Goal: Task Accomplishment & Management: Complete application form

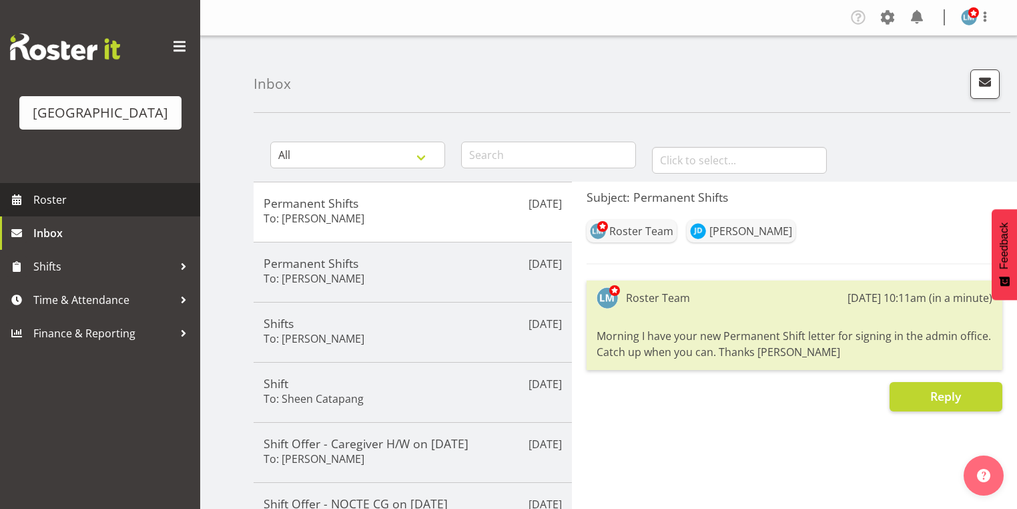
click at [61, 210] on span "Roster" at bounding box center [113, 200] width 160 height 20
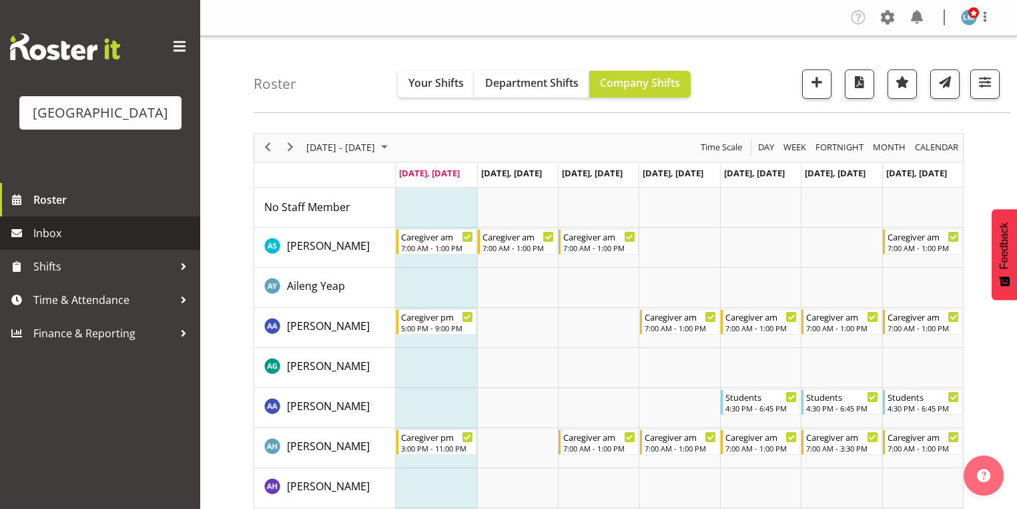
click at [77, 243] on span "Inbox" at bounding box center [113, 233] width 160 height 20
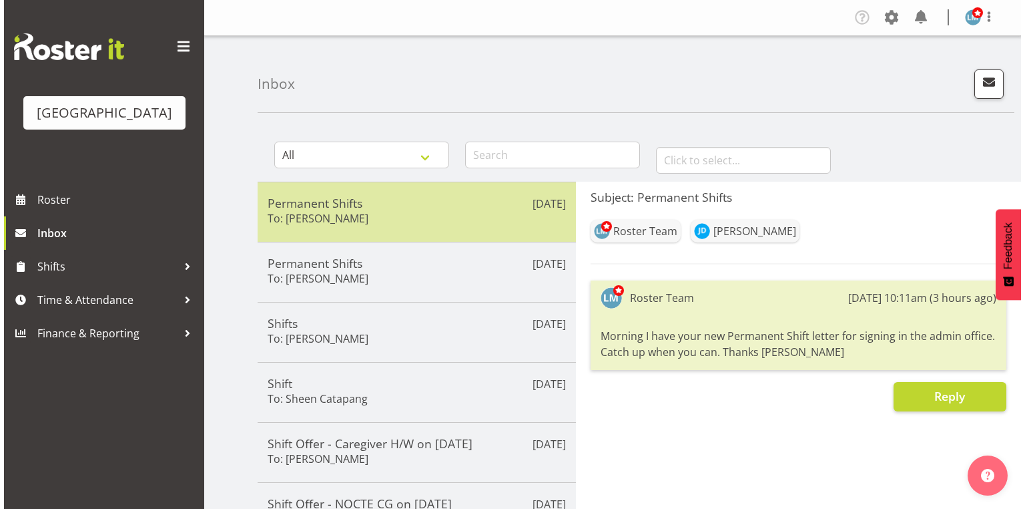
scroll to position [53, 0]
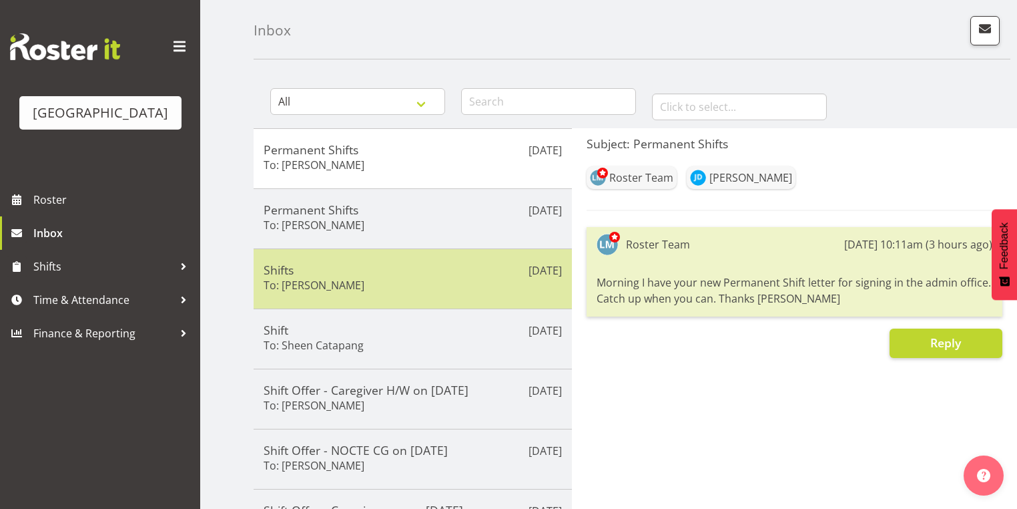
click at [448, 275] on h5 "Shifts" at bounding box center [413, 269] width 298 height 15
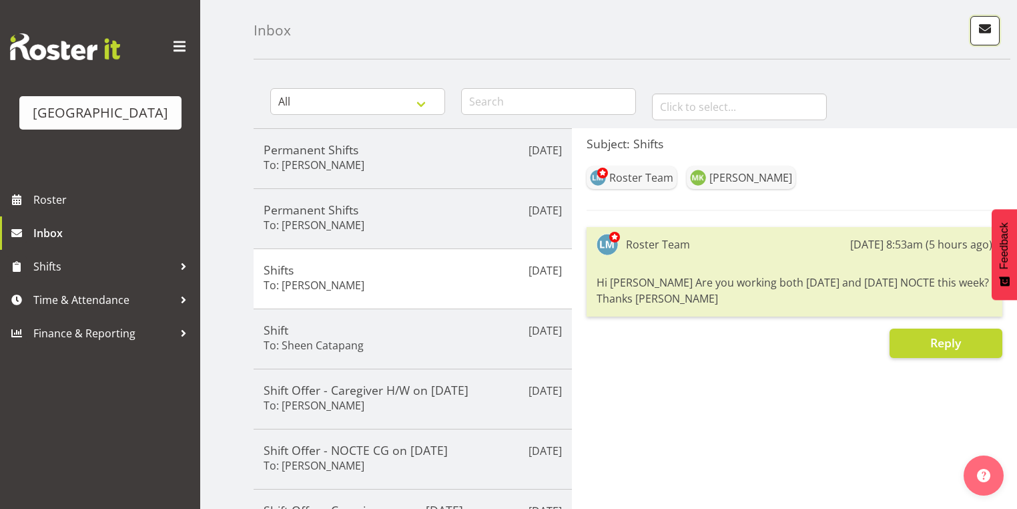
click at [991, 25] on span "button" at bounding box center [984, 28] width 17 height 17
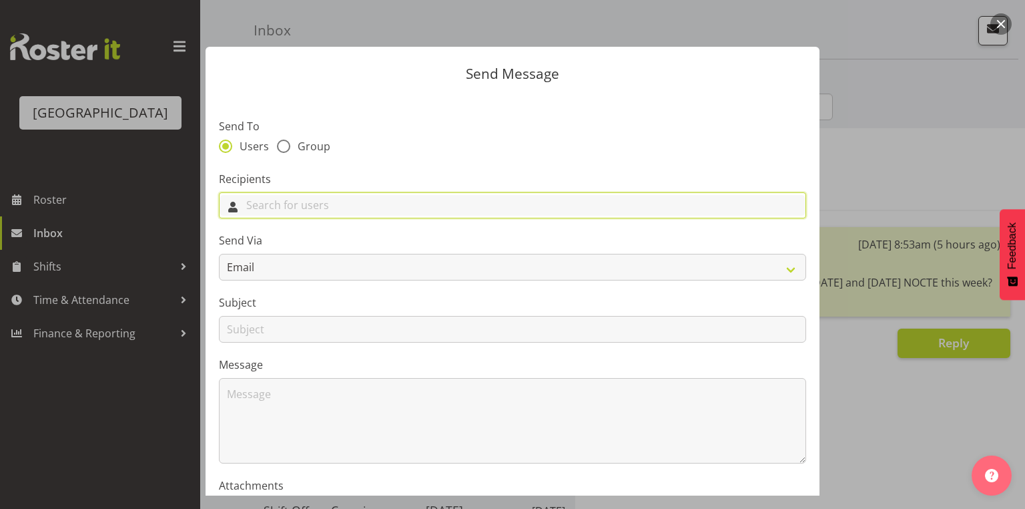
click at [276, 211] on input "text" at bounding box center [513, 205] width 586 height 21
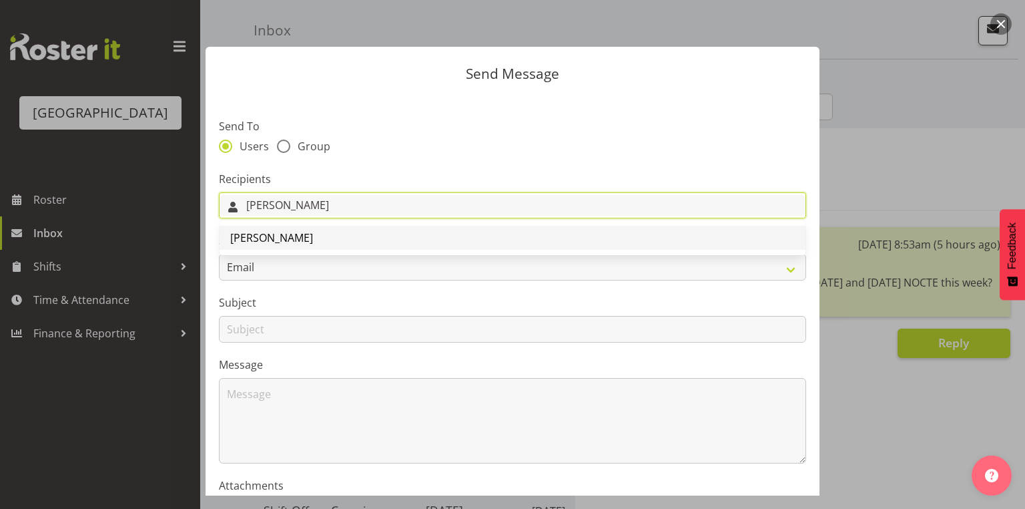
type input "Kelly"
click at [272, 240] on span "[PERSON_NAME]" at bounding box center [271, 237] width 83 height 15
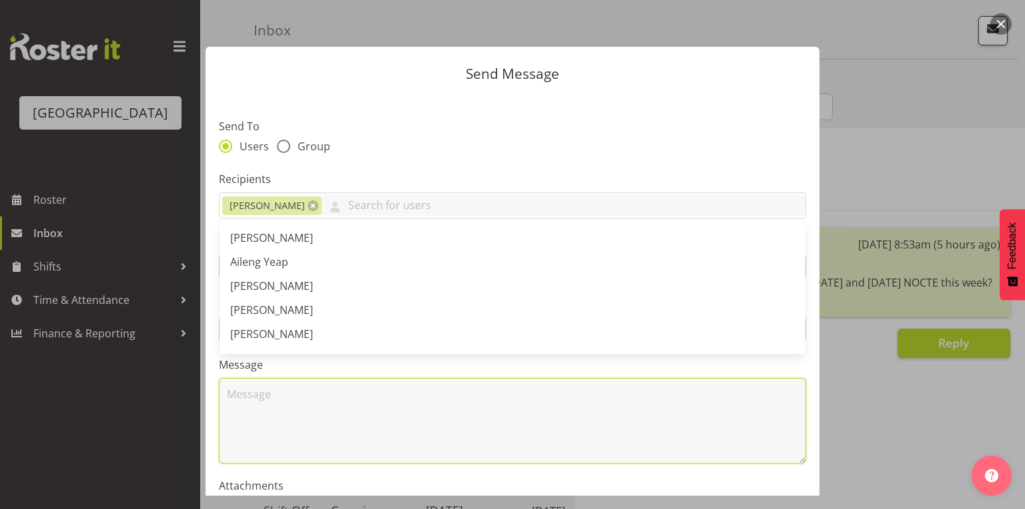
click at [321, 426] on textarea at bounding box center [512, 420] width 587 height 85
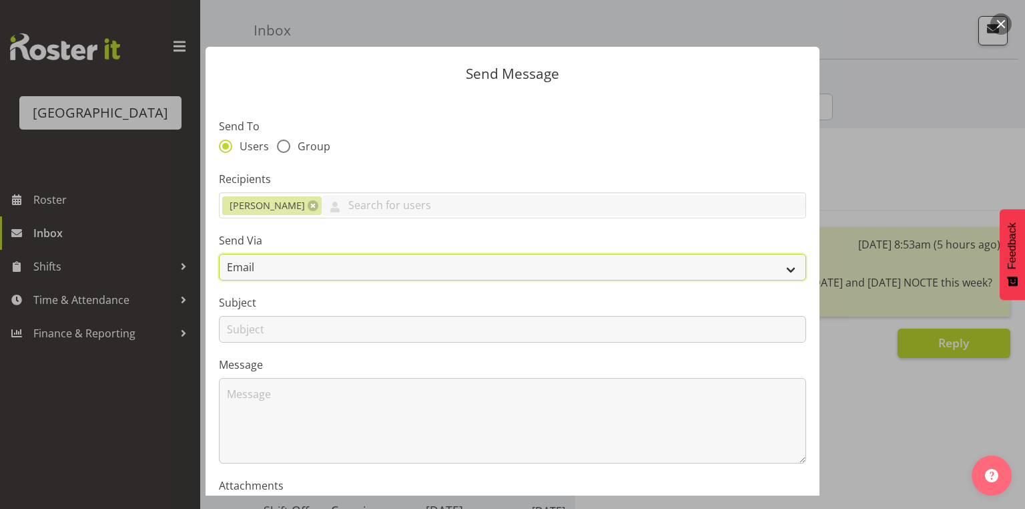
click at [781, 269] on select "Email SMS" at bounding box center [512, 267] width 587 height 27
select select "sms"
click at [219, 254] on select "Email SMS" at bounding box center [512, 267] width 587 height 27
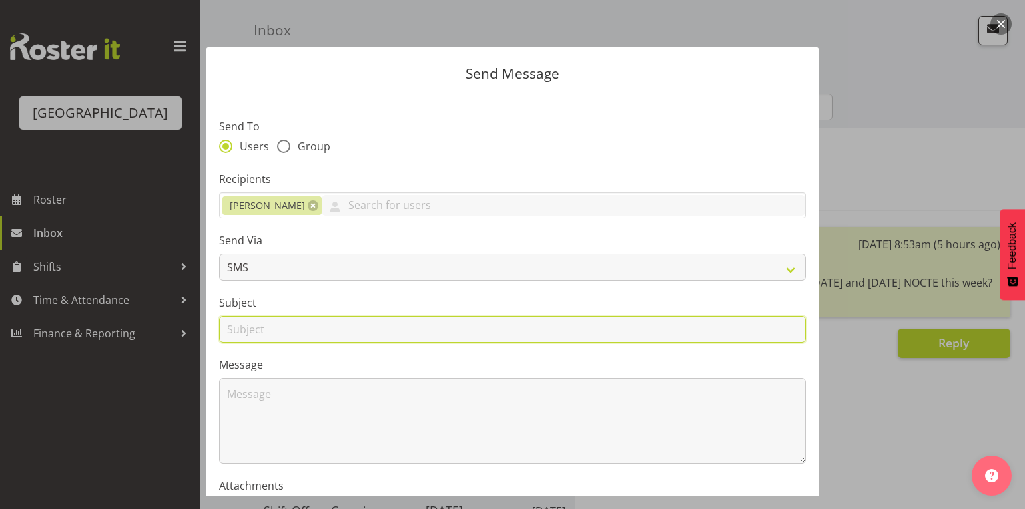
click at [241, 330] on input "text" at bounding box center [512, 329] width 587 height 27
type input "Letter"
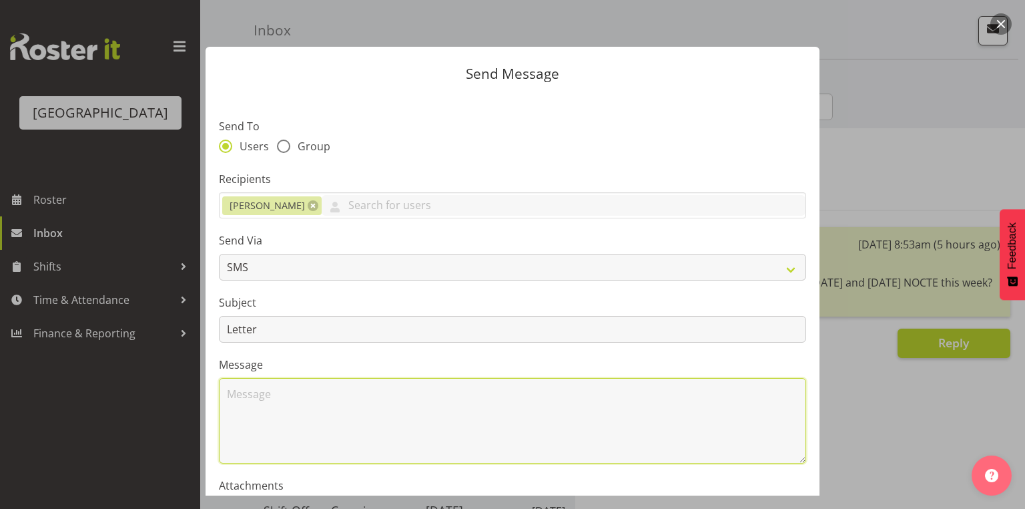
click at [231, 396] on textarea at bounding box center [512, 420] width 587 height 85
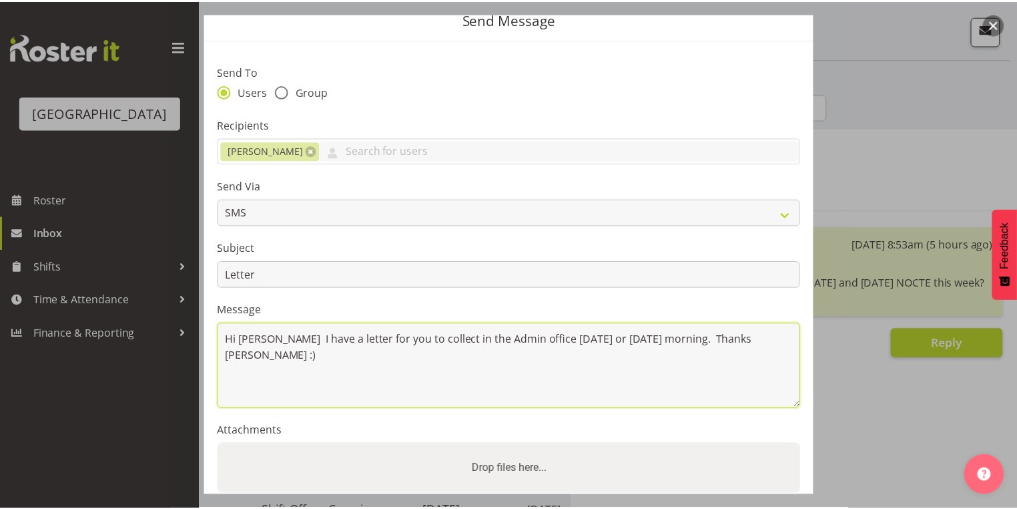
scroll to position [161, 0]
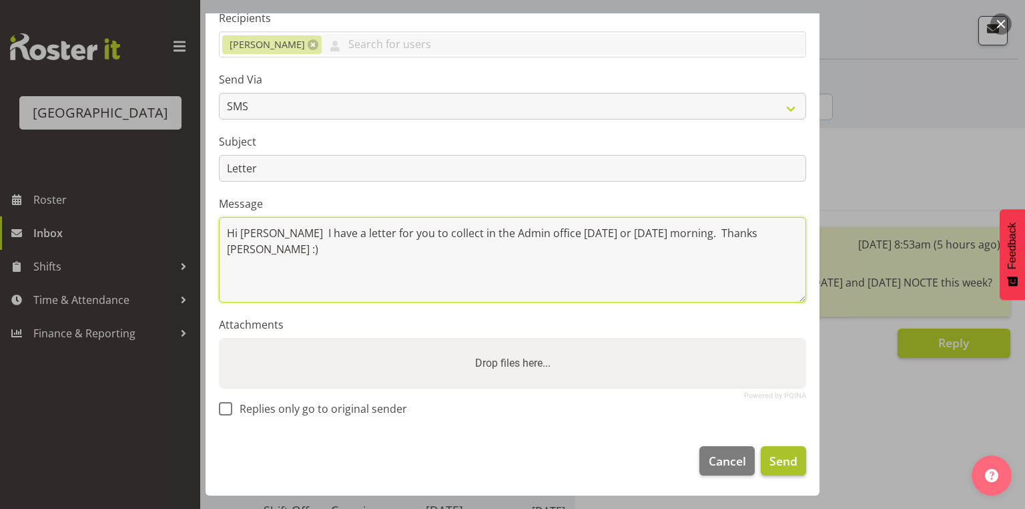
type textarea "Hi [PERSON_NAME] I have a letter for you to collect in the Admin office [DATE] …"
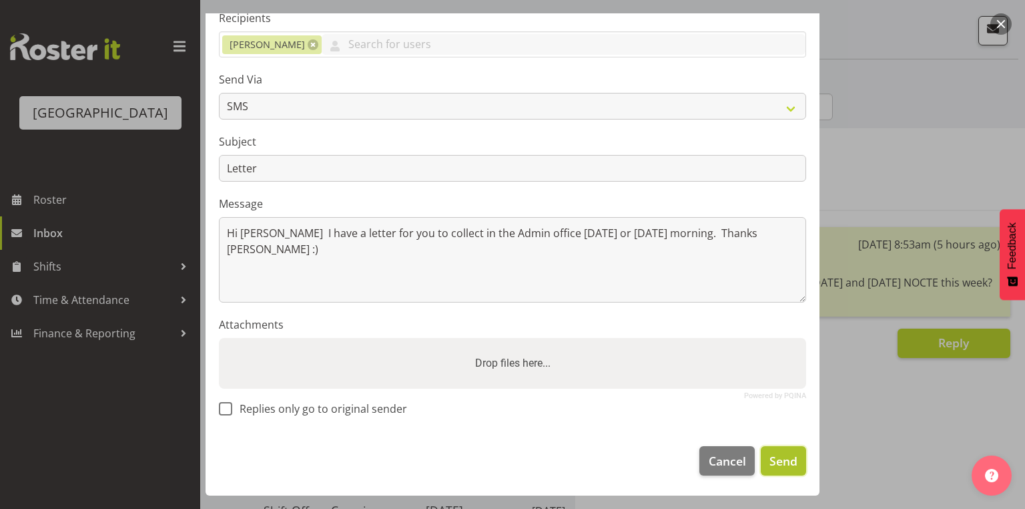
click at [782, 462] on span "Send" at bounding box center [784, 460] width 28 height 17
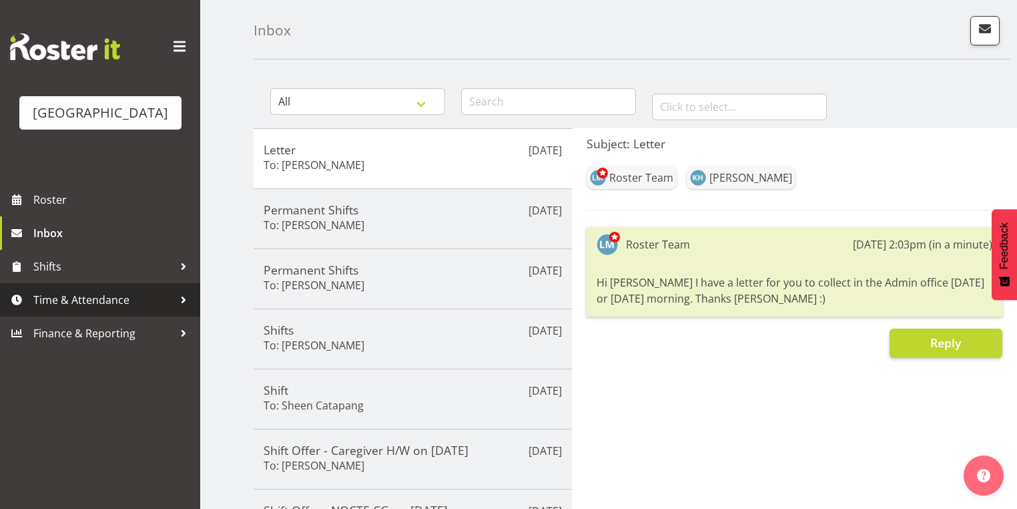
click at [184, 310] on div at bounding box center [184, 300] width 20 height 20
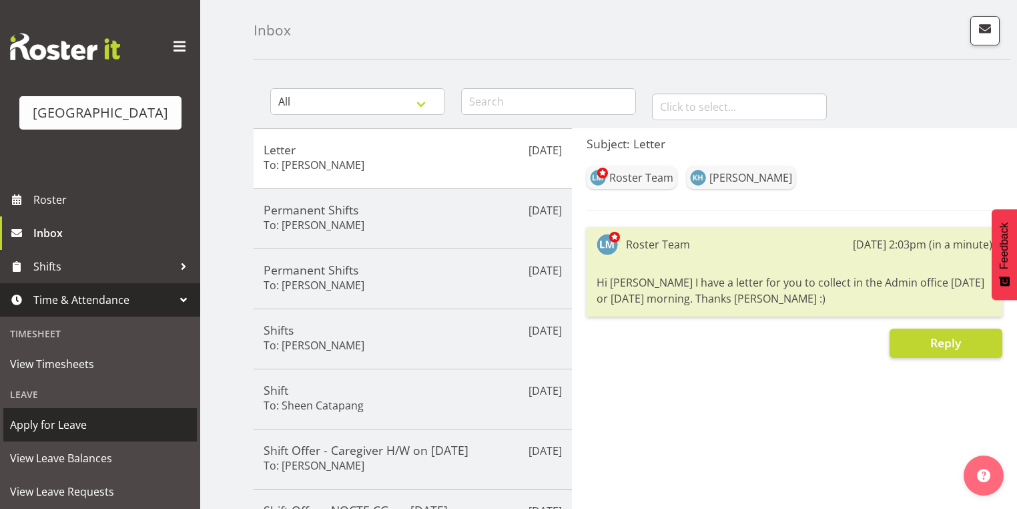
click at [103, 434] on span "Apply for Leave" at bounding box center [100, 424] width 180 height 20
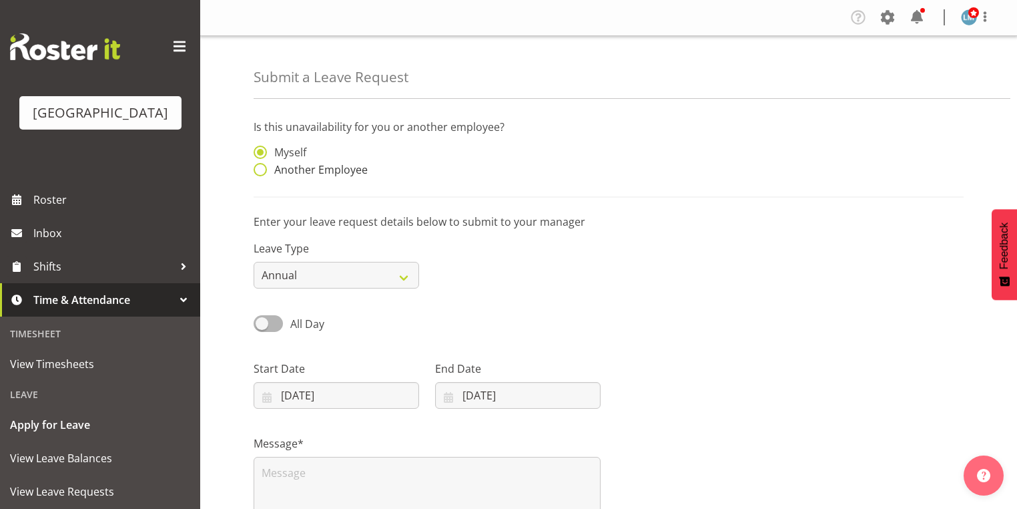
click at [263, 171] on span at bounding box center [260, 169] width 13 height 13
click at [262, 171] on input "Another Employee" at bounding box center [258, 170] width 9 height 9
radio input "true"
click at [457, 158] on input "text" at bounding box center [518, 158] width 166 height 27
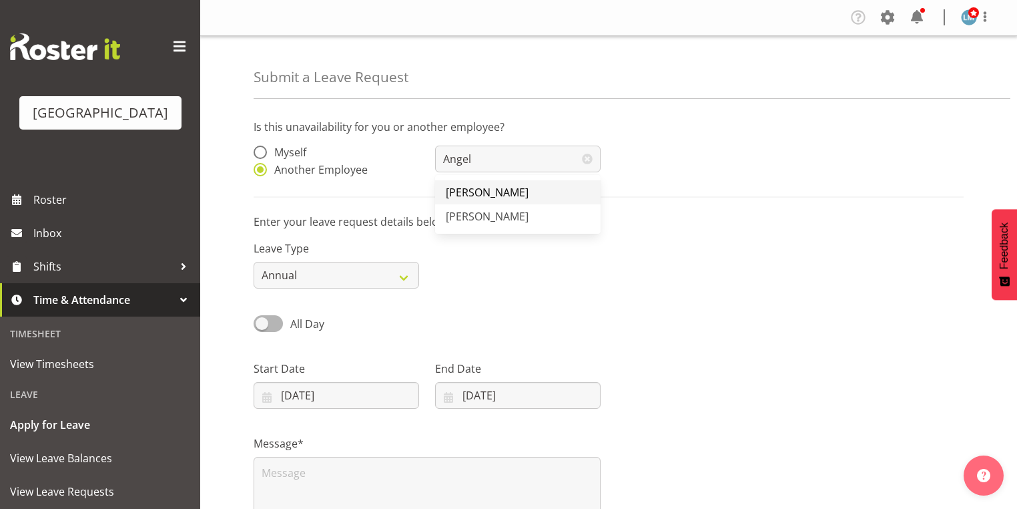
click at [490, 190] on span "Angela Hogendoorn" at bounding box center [487, 192] width 83 height 15
type input "Angela Hogendoorn"
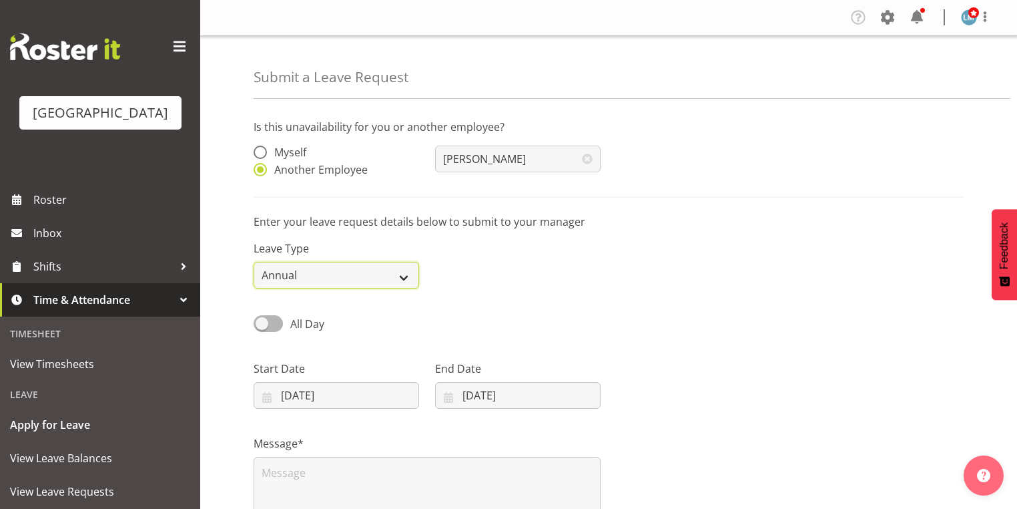
click at [413, 278] on select "Annual Sick Leave Without Pay Bereavement Domestic Violence Parental Jury Servi…" at bounding box center [337, 275] width 166 height 27
select select "Day In Lieu"
click at [254, 262] on select "Annual Sick Leave Without Pay Bereavement Domestic Violence Parental Jury Servi…" at bounding box center [337, 275] width 166 height 27
click at [264, 395] on input "29/09/2025" at bounding box center [337, 395] width 166 height 27
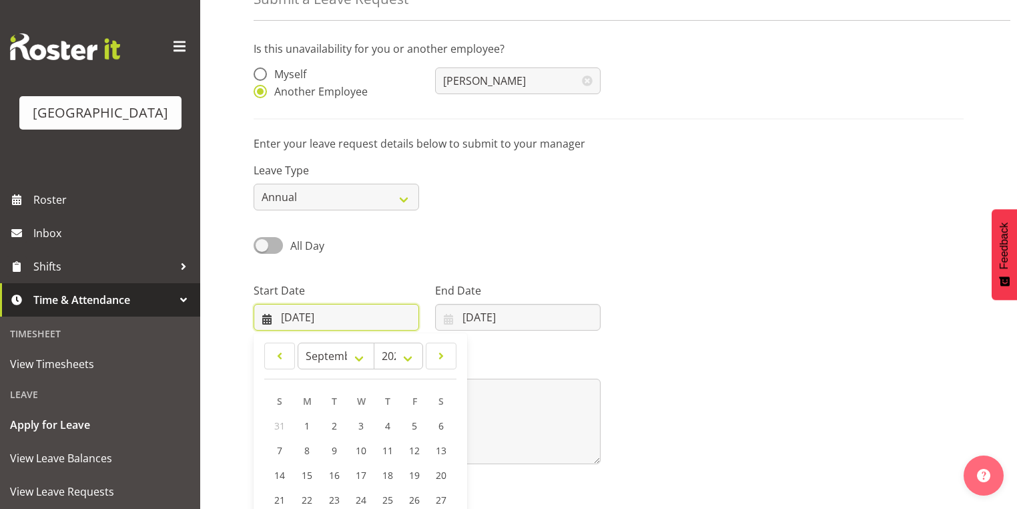
scroll to position [174, 0]
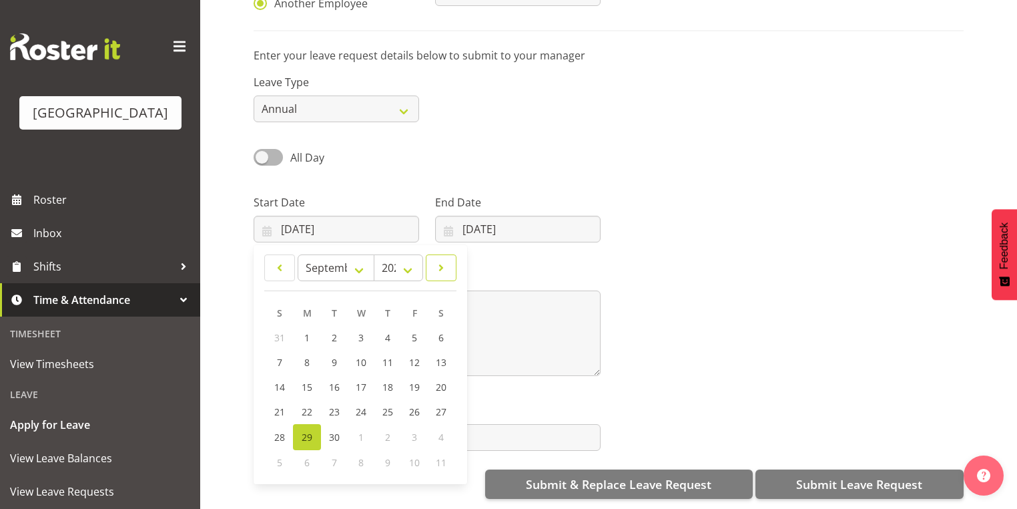
click at [443, 260] on span at bounding box center [440, 268] width 13 height 16
select select "9"
click at [414, 382] on span "17" at bounding box center [414, 388] width 11 height 13
type input "17/10/2025"
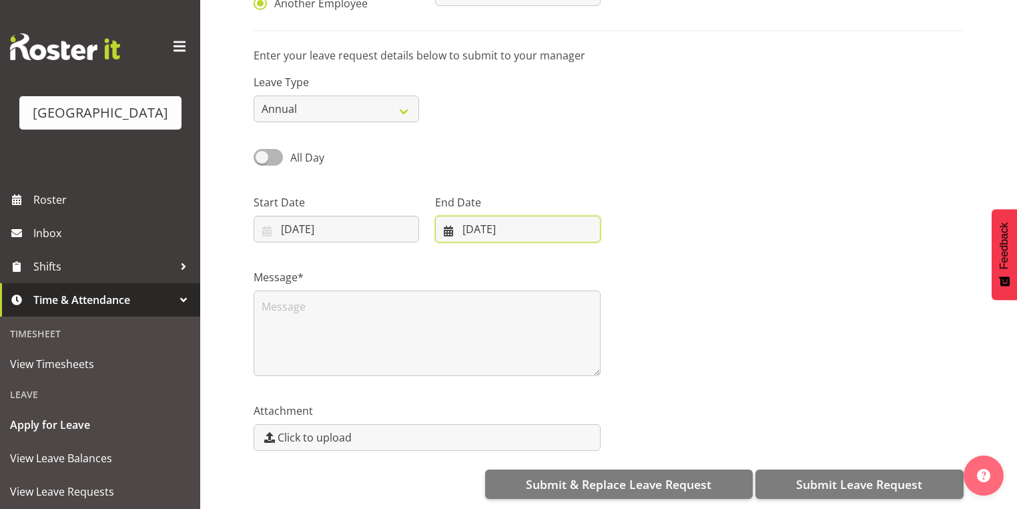
click at [446, 218] on input "29/09/2025" at bounding box center [518, 229] width 166 height 27
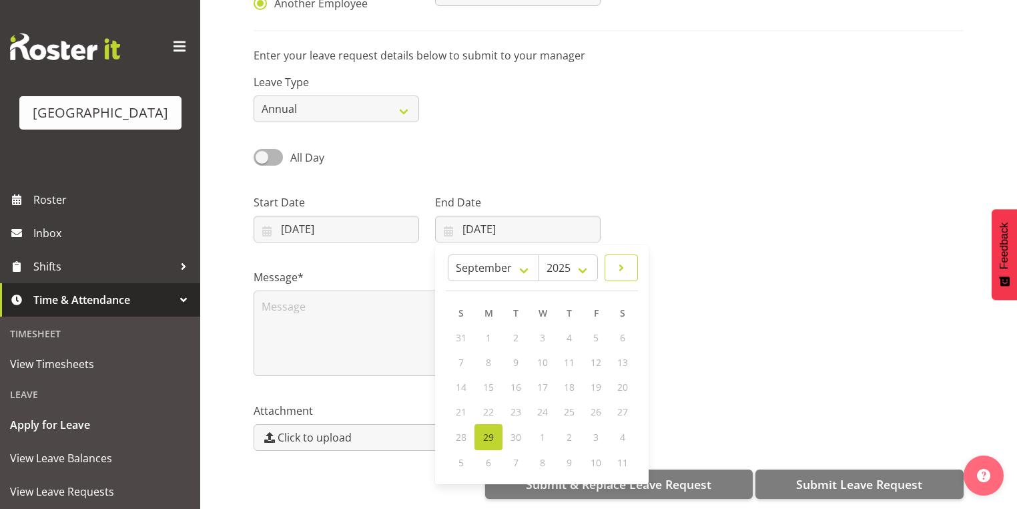
click at [626, 260] on span at bounding box center [621, 268] width 16 height 16
select select "9"
click at [597, 382] on span "17" at bounding box center [596, 388] width 11 height 13
type input "17/10/2025"
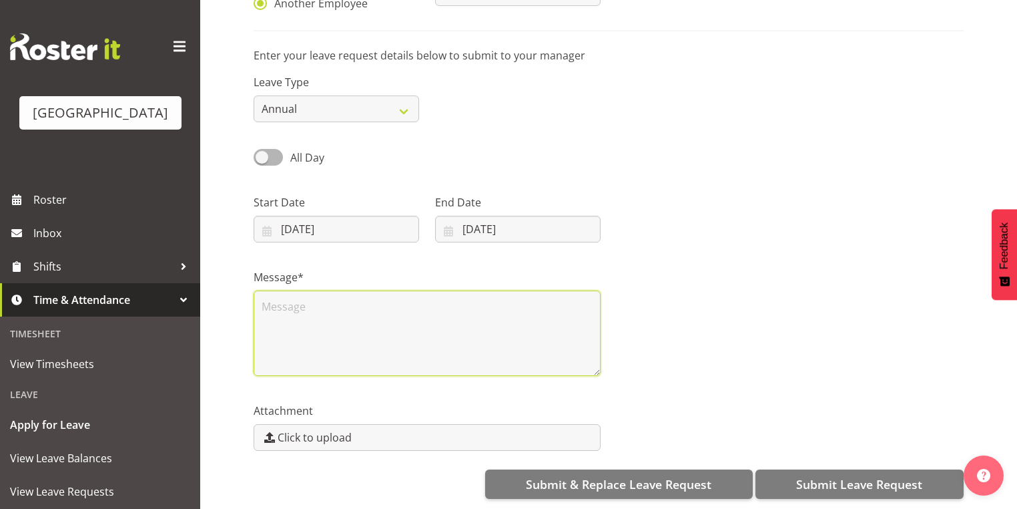
click at [274, 304] on textarea at bounding box center [427, 332] width 347 height 85
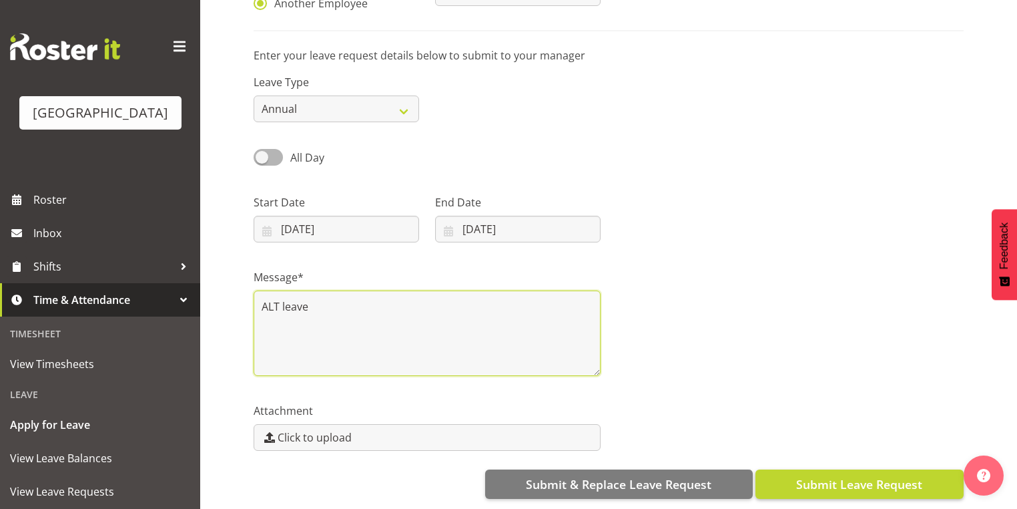
type textarea "ALT leave"
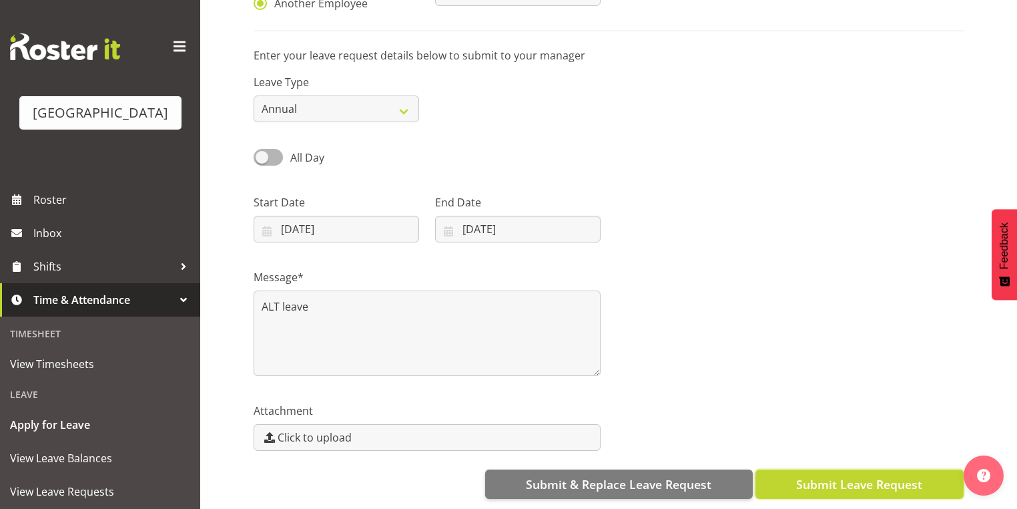
click at [822, 475] on span "Submit Leave Request" at bounding box center [859, 483] width 126 height 17
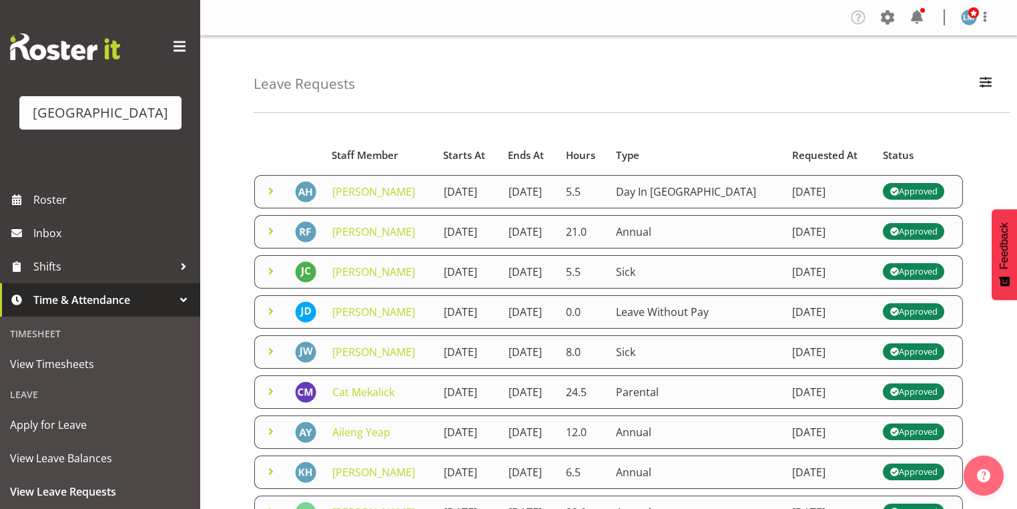
click at [921, 9] on div at bounding box center [922, 10] width 5 height 5
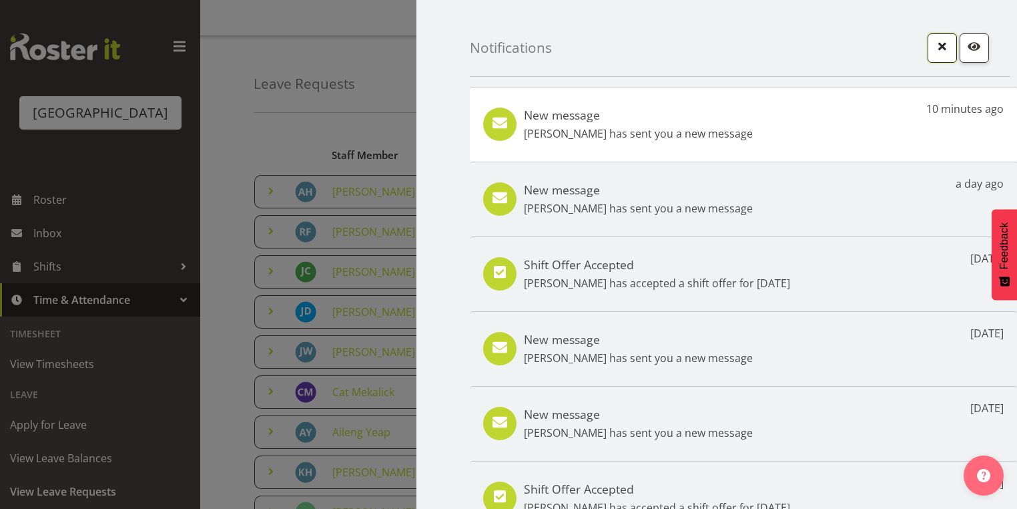
click at [934, 45] on span "button" at bounding box center [942, 45] width 17 height 17
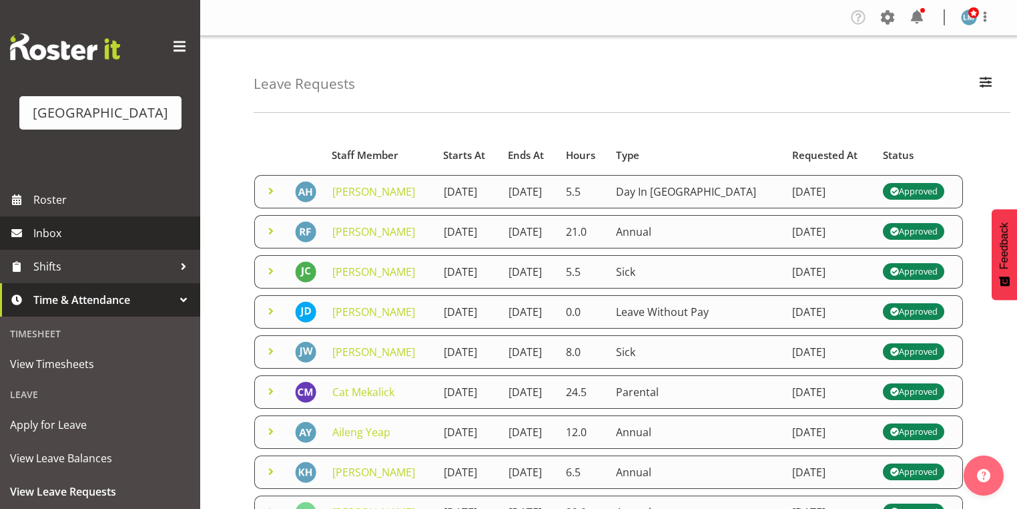
click at [69, 243] on span "Inbox" at bounding box center [113, 233] width 160 height 20
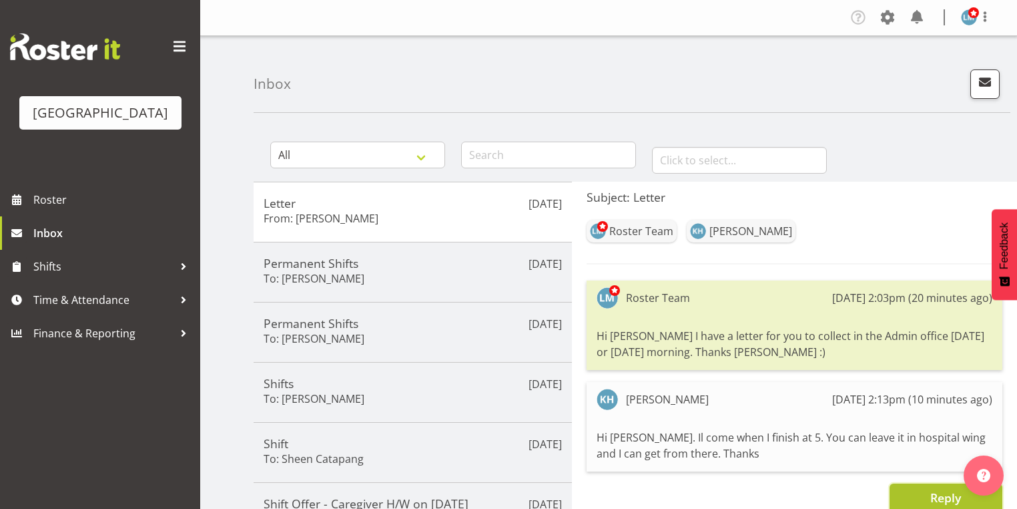
click at [906, 498] on button "Reply" at bounding box center [946, 497] width 113 height 29
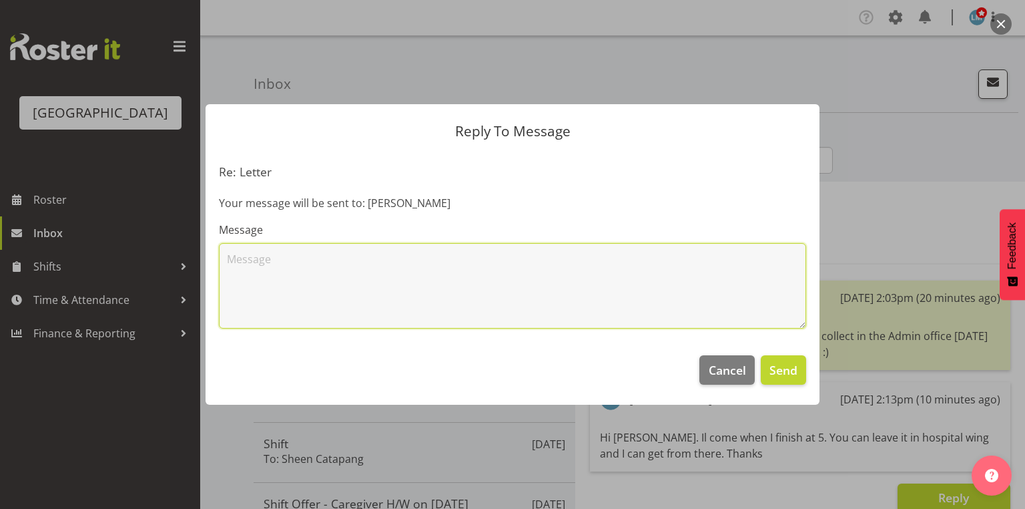
click at [416, 290] on textarea at bounding box center [512, 285] width 587 height 85
type textarea "Perfect - thanks :)"
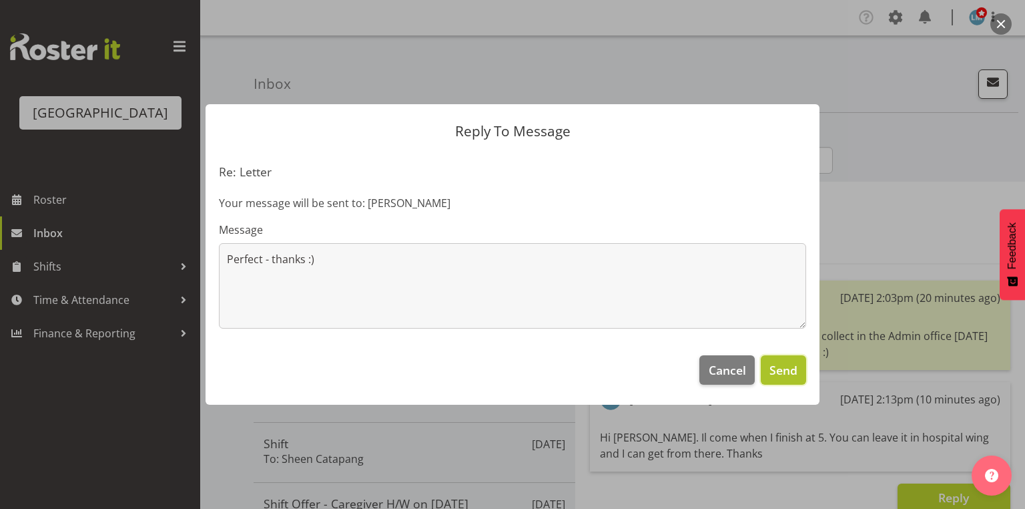
click at [785, 373] on span "Send" at bounding box center [784, 369] width 28 height 17
